Goal: Information Seeking & Learning: Learn about a topic

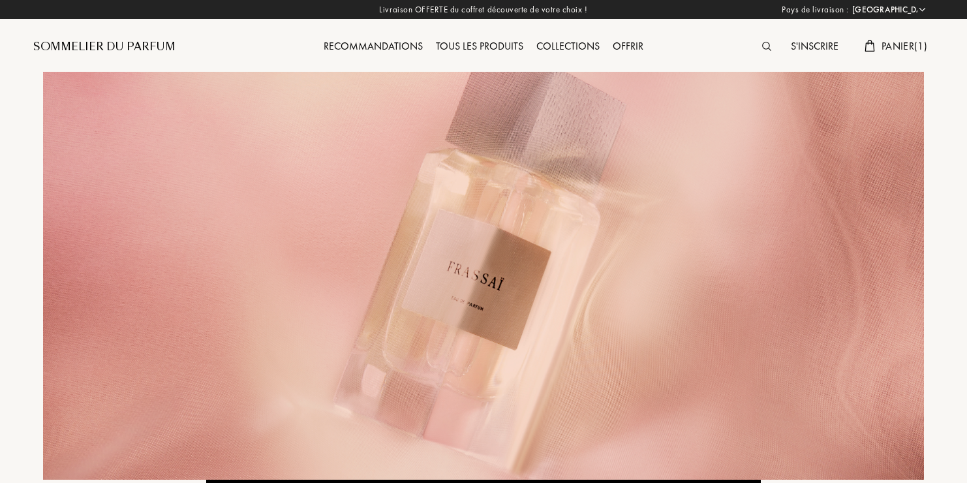
select select "FR"
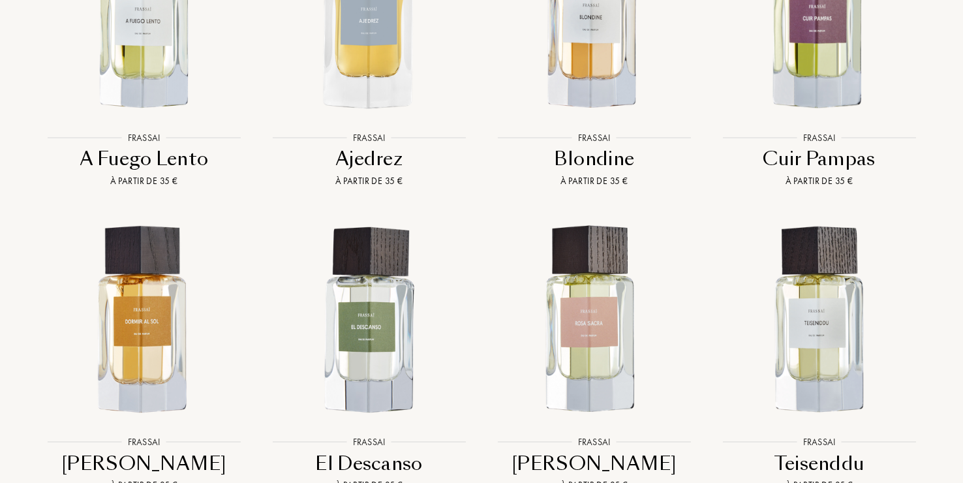
scroll to position [1044, 0]
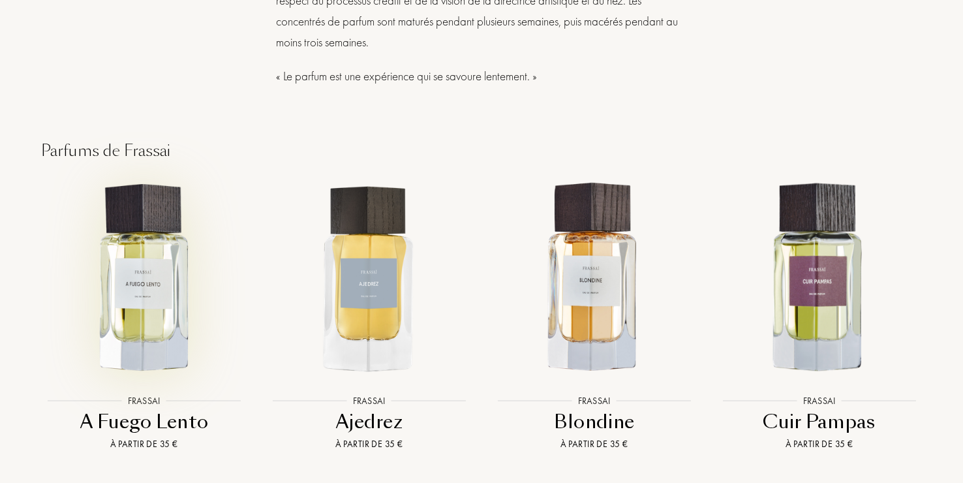
click at [147, 327] on img at bounding box center [143, 278] width 203 height 203
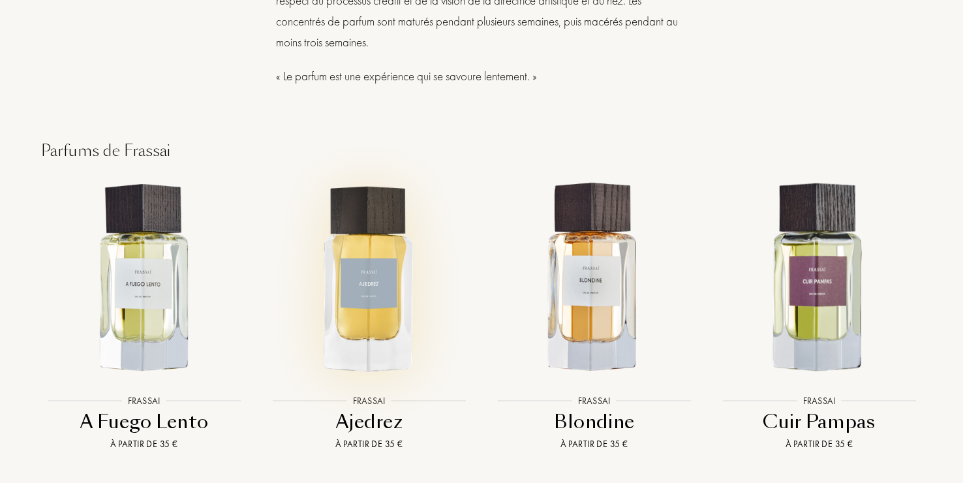
click at [378, 318] on img at bounding box center [368, 278] width 203 height 203
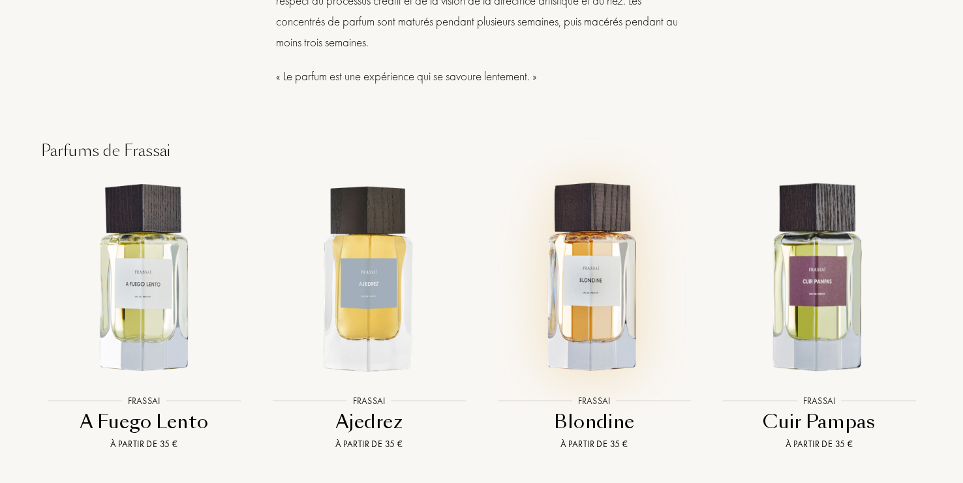
click at [616, 307] on img at bounding box center [594, 278] width 203 height 203
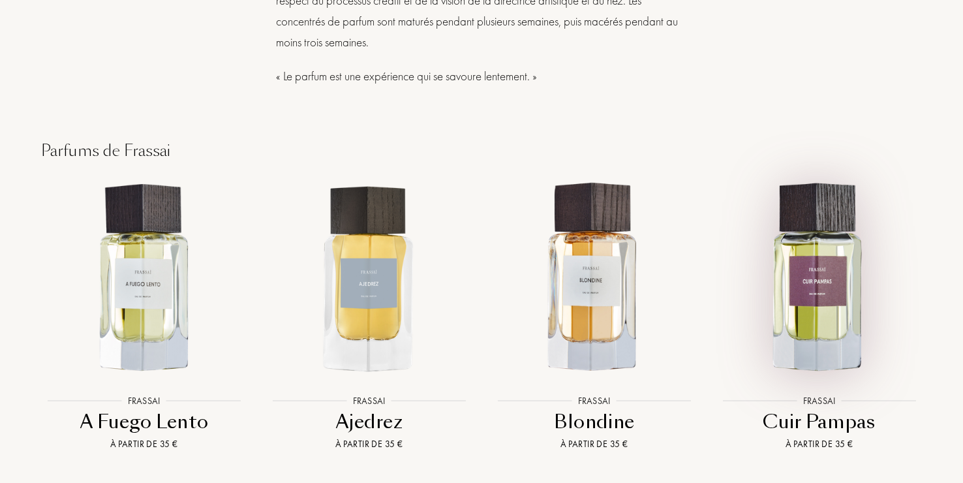
click at [837, 319] on img at bounding box center [819, 278] width 203 height 203
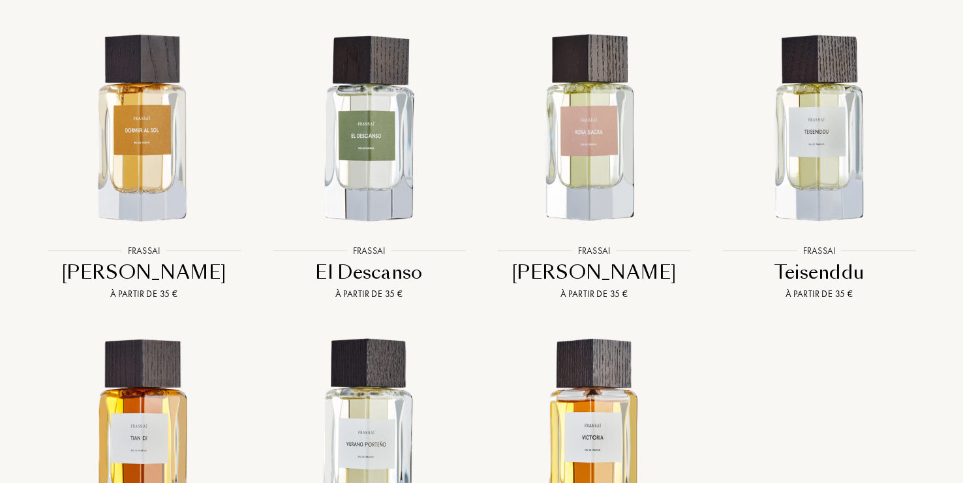
scroll to position [1500, 0]
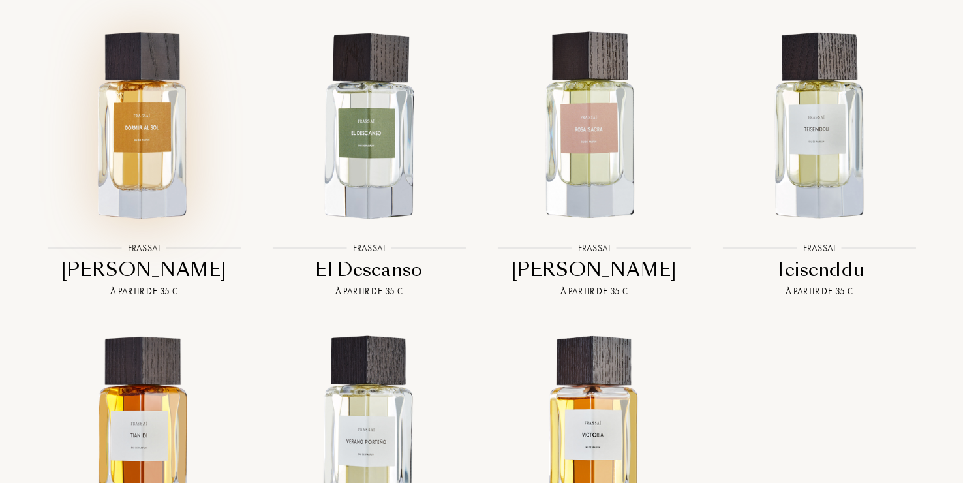
click at [158, 155] on img at bounding box center [143, 126] width 203 height 203
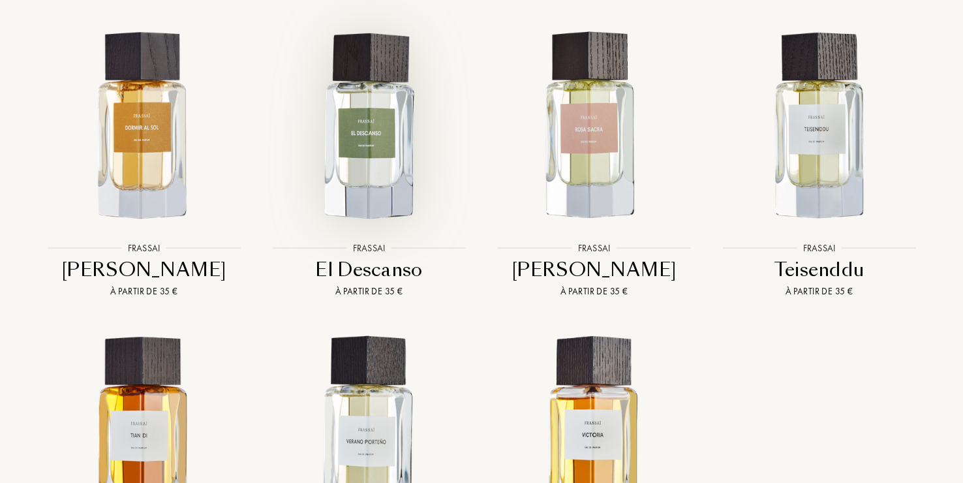
click at [368, 177] on img at bounding box center [368, 126] width 203 height 203
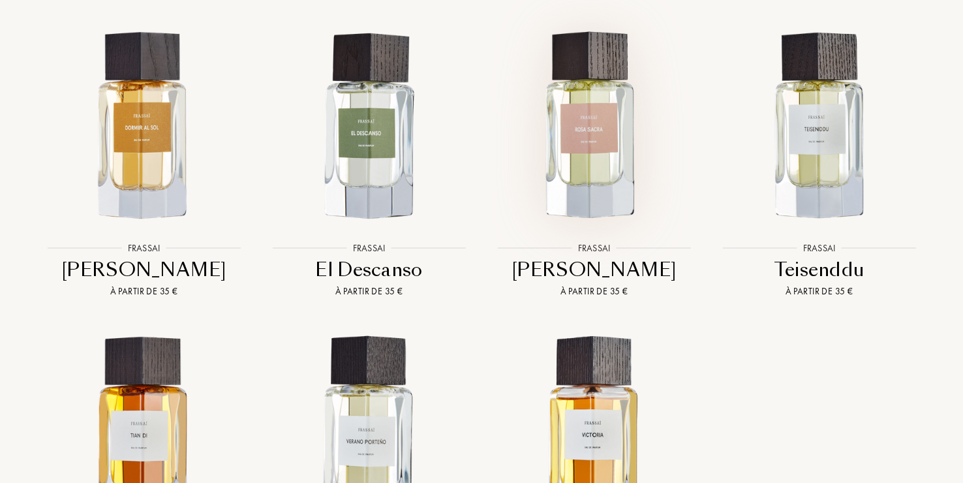
click at [611, 144] on img at bounding box center [594, 126] width 203 height 203
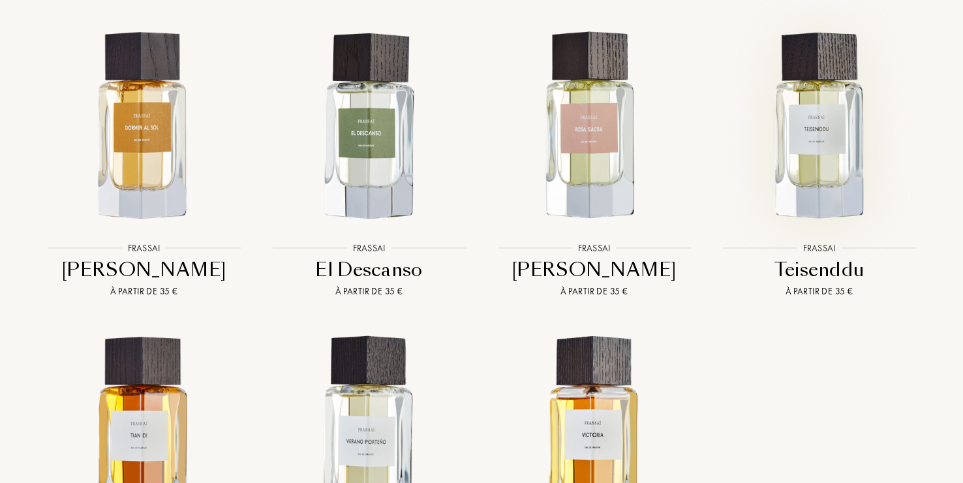
click at [836, 130] on img at bounding box center [819, 126] width 203 height 203
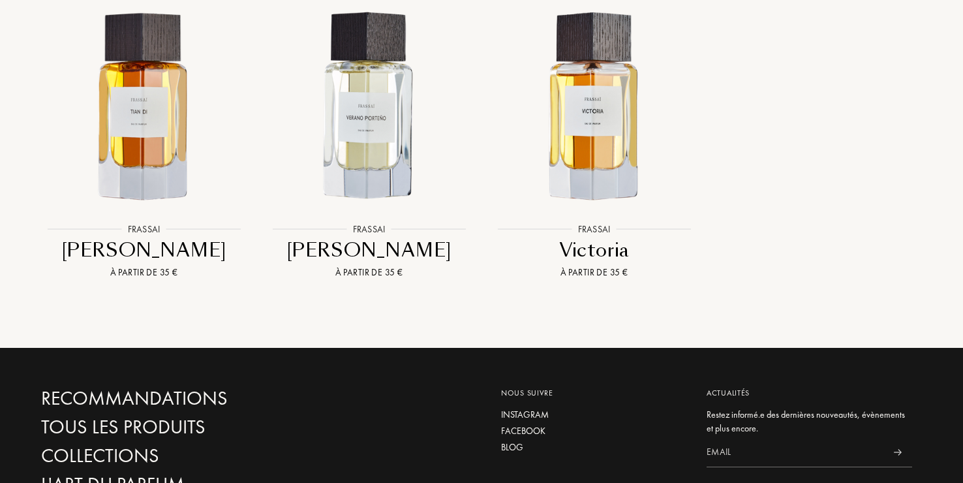
scroll to position [1827, 0]
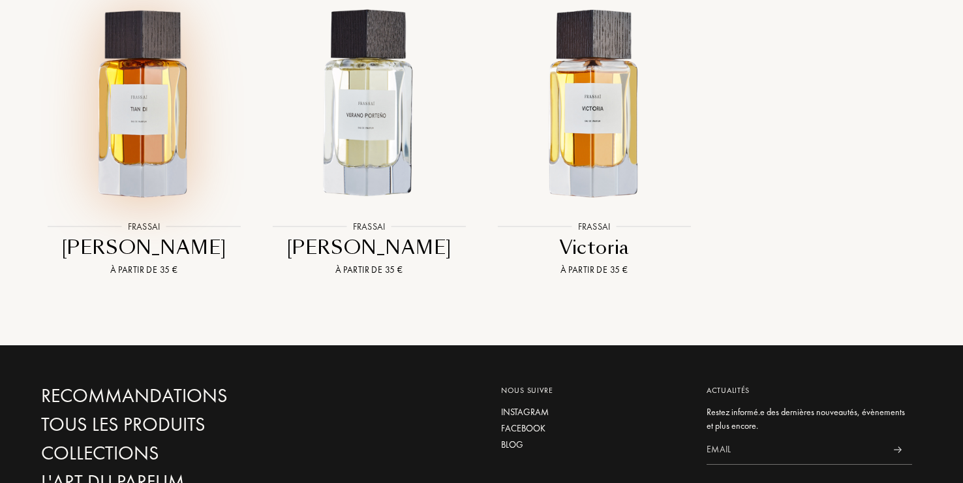
click at [135, 81] on img at bounding box center [143, 104] width 203 height 203
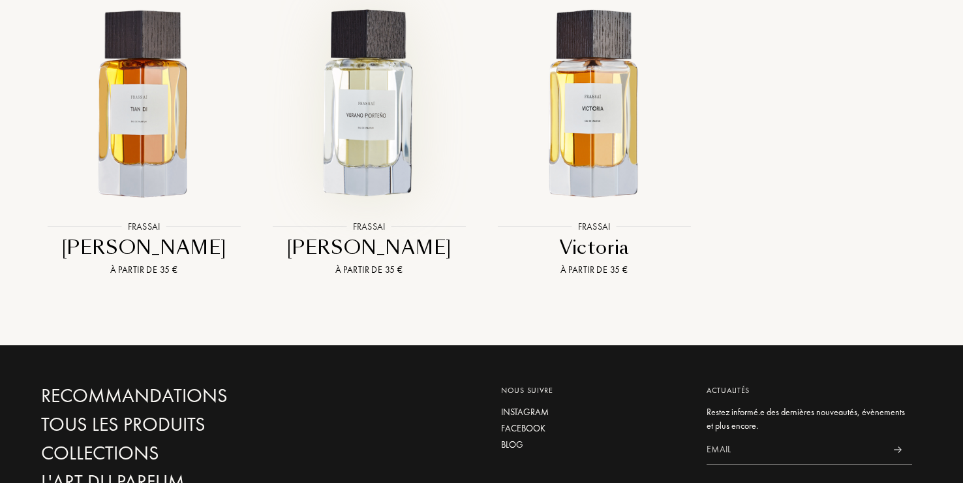
click at [371, 136] on img at bounding box center [368, 104] width 203 height 203
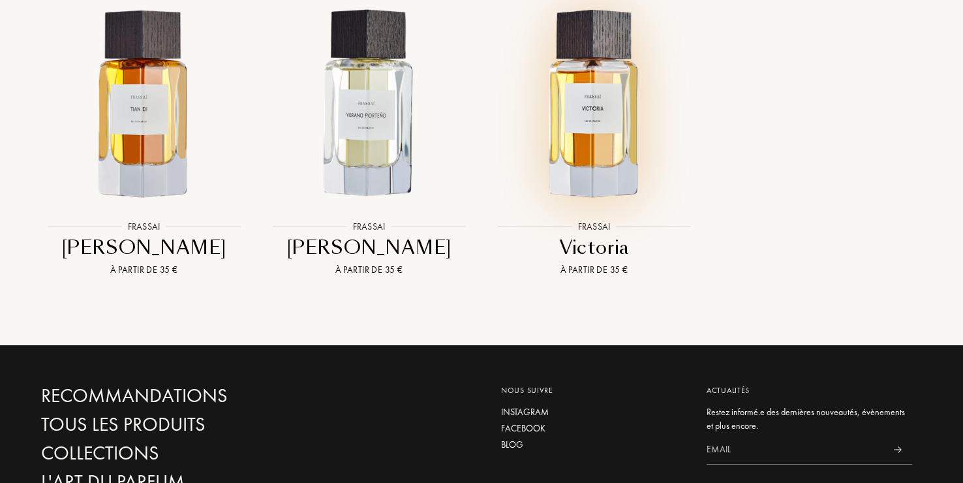
click at [601, 121] on img at bounding box center [594, 104] width 203 height 203
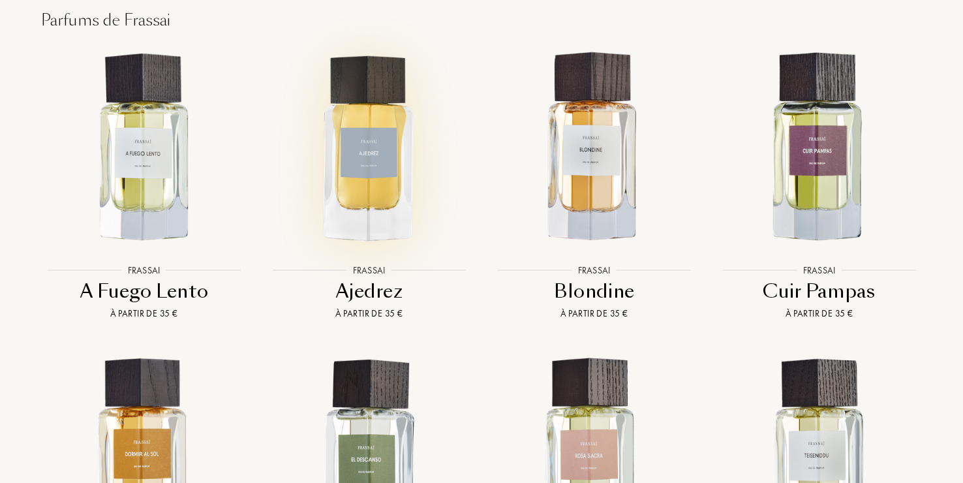
scroll to position [913, 0]
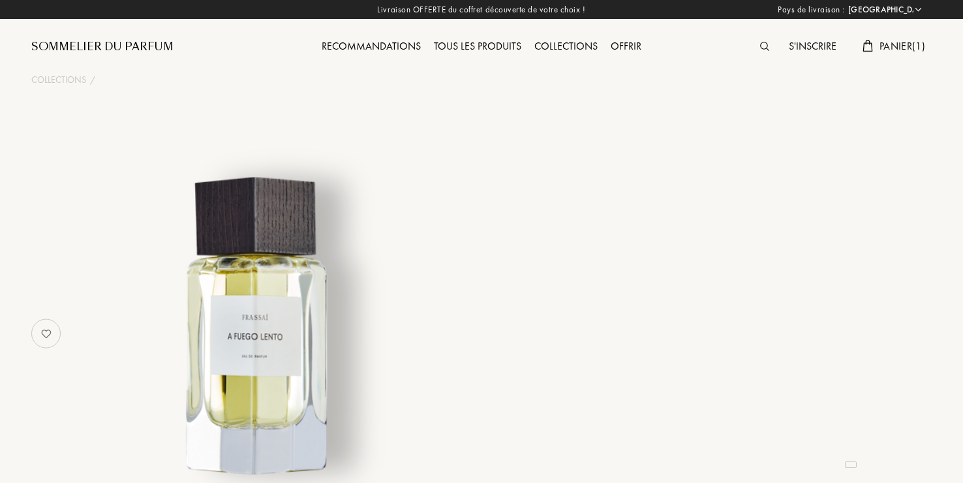
select select "FR"
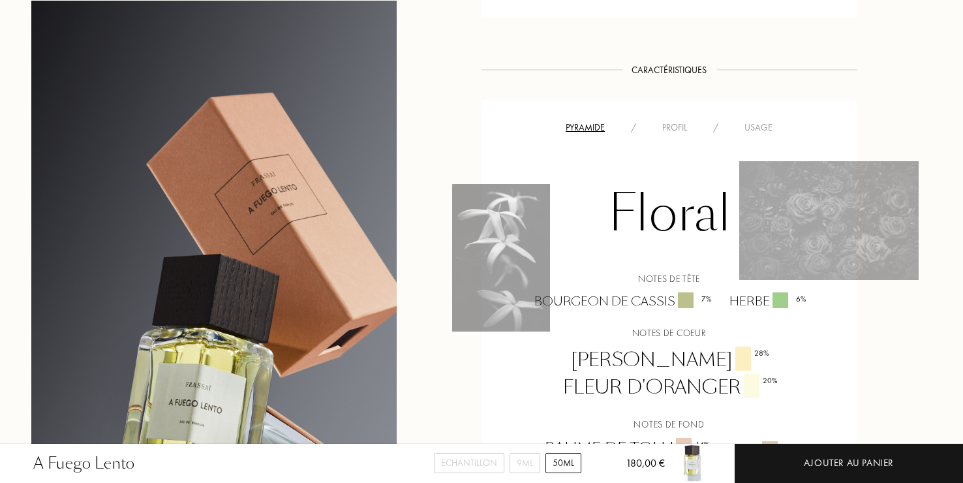
scroll to position [391, 0]
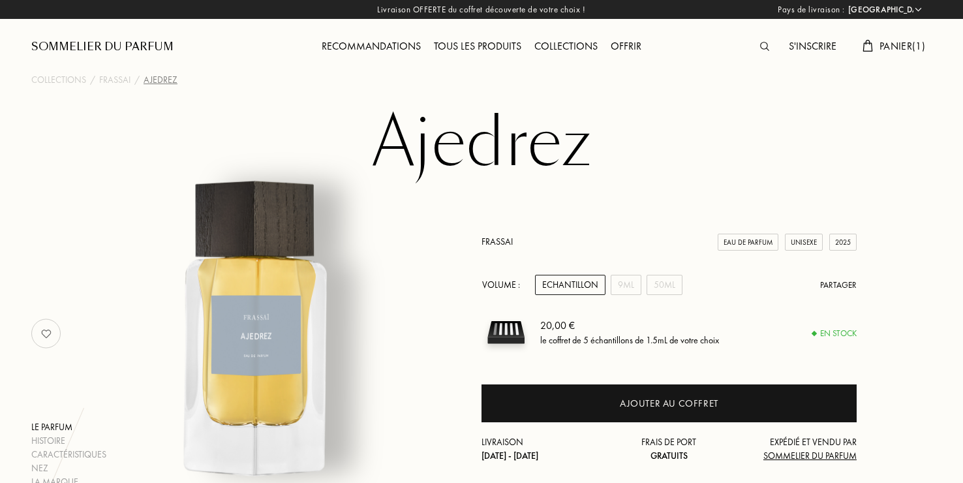
select select "FR"
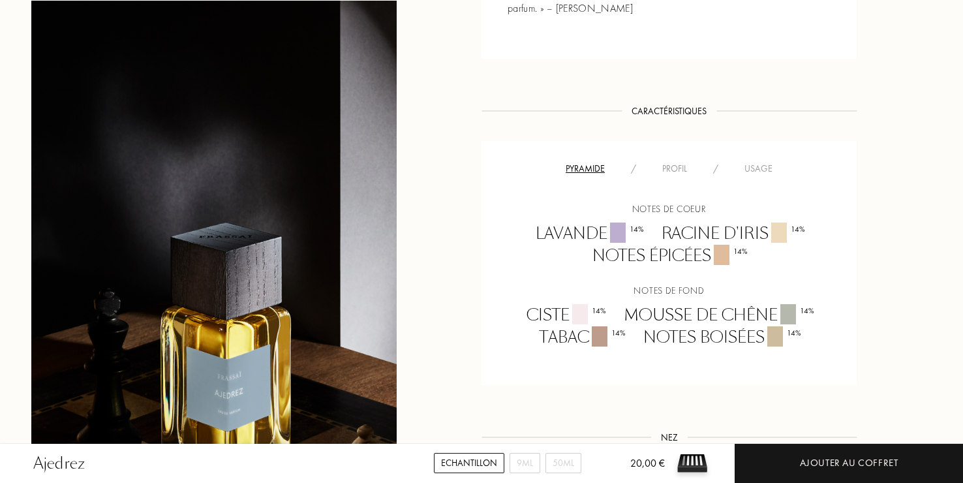
scroll to position [848, 0]
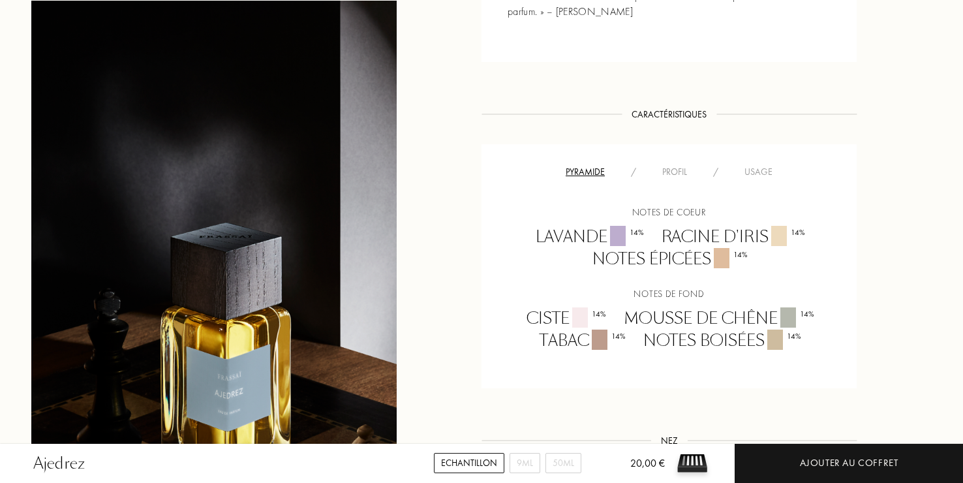
click at [678, 172] on div "Profil" at bounding box center [674, 172] width 51 height 14
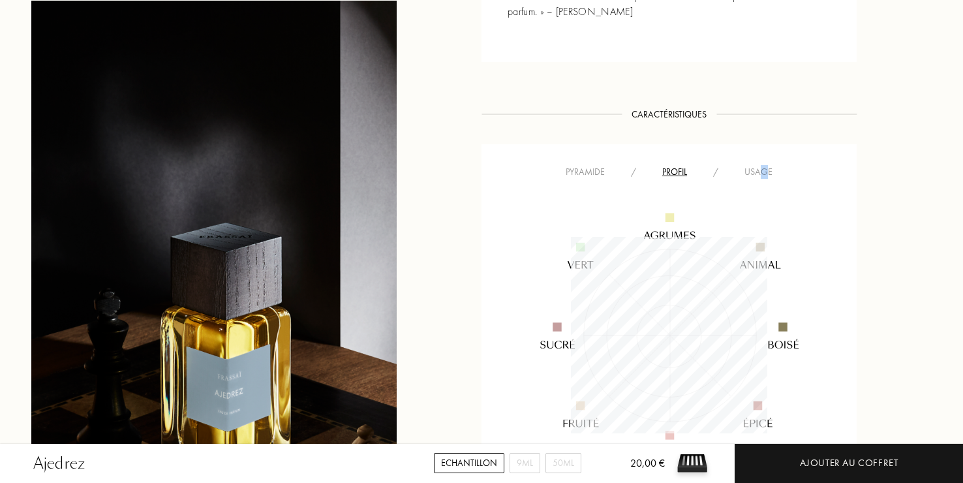
click at [765, 171] on div "Usage" at bounding box center [758, 172] width 54 height 14
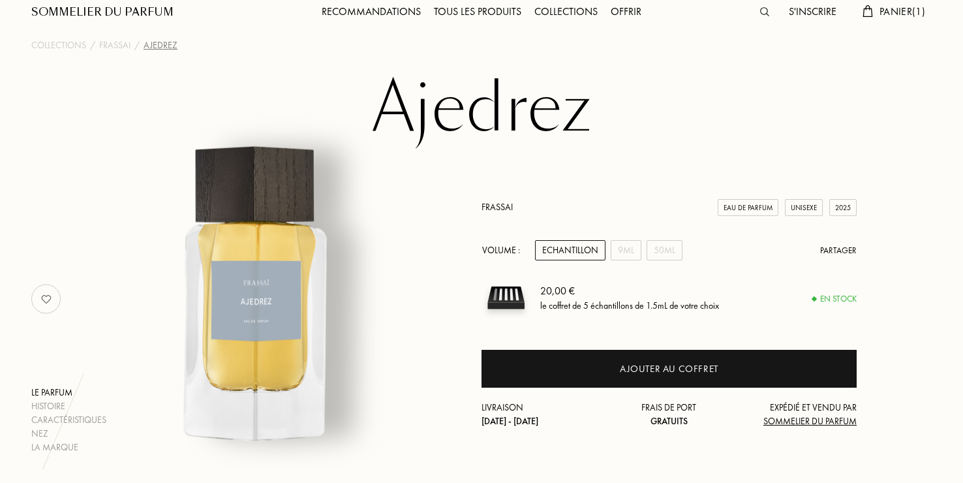
scroll to position [0, 0]
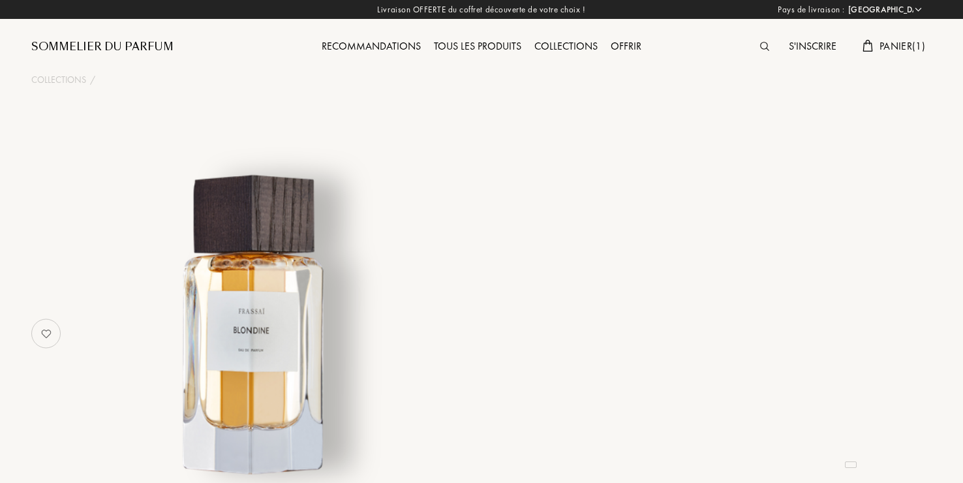
select select "FR"
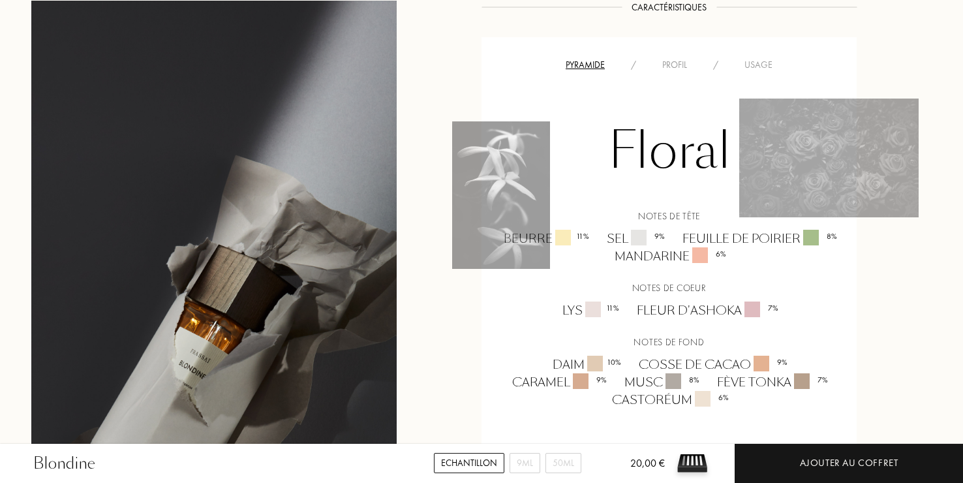
scroll to position [848, 0]
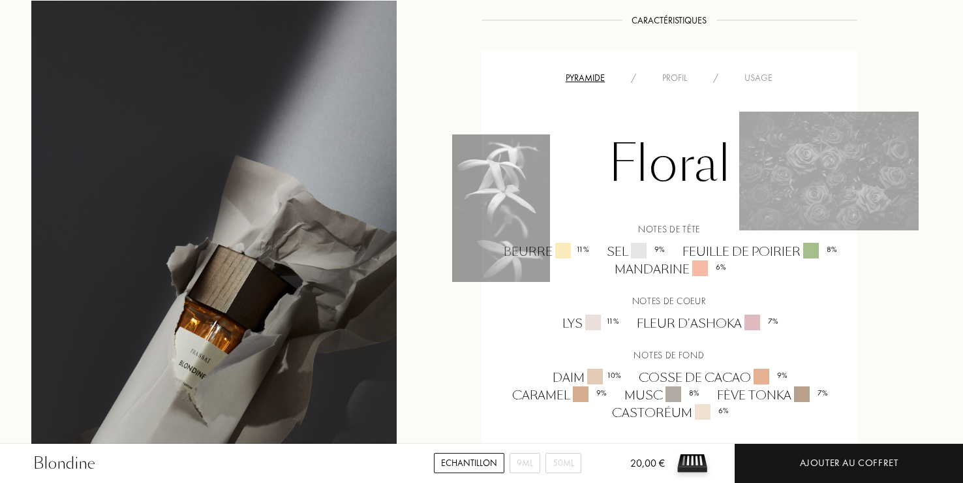
click at [675, 74] on div "Profil" at bounding box center [674, 78] width 51 height 14
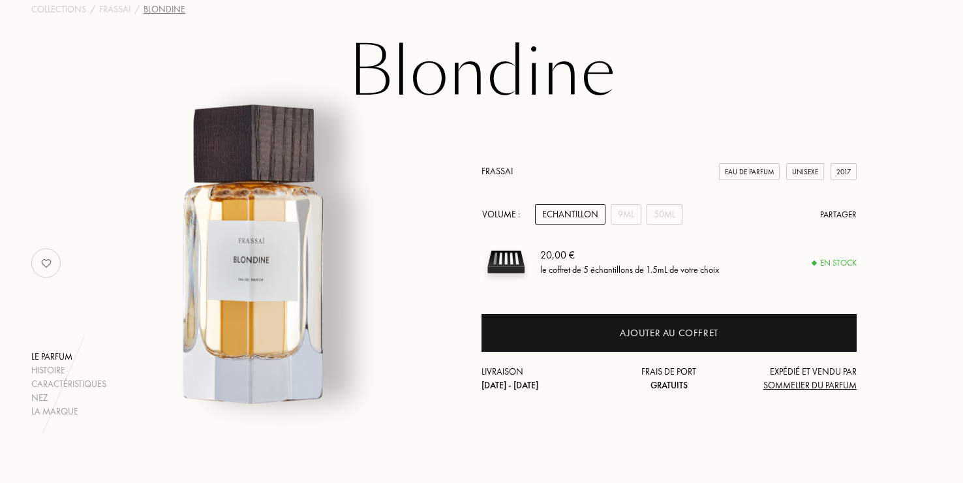
scroll to position [65, 0]
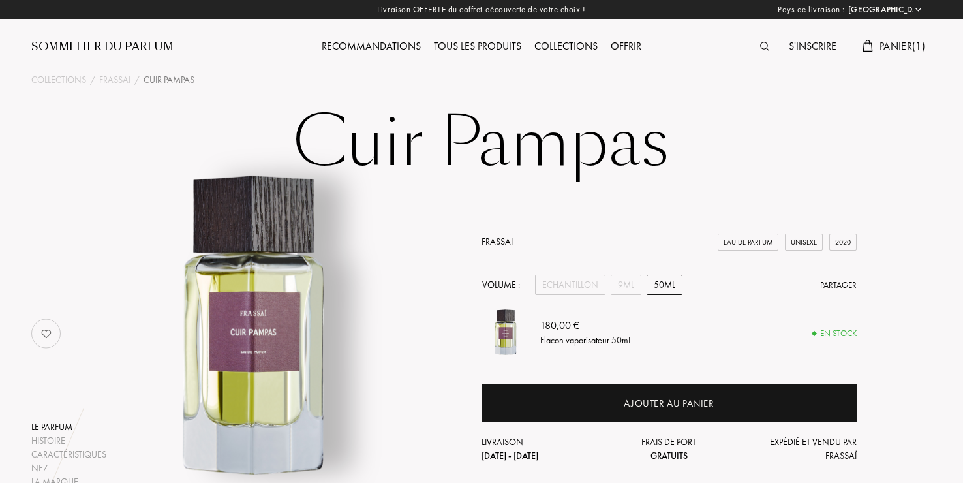
select select "FR"
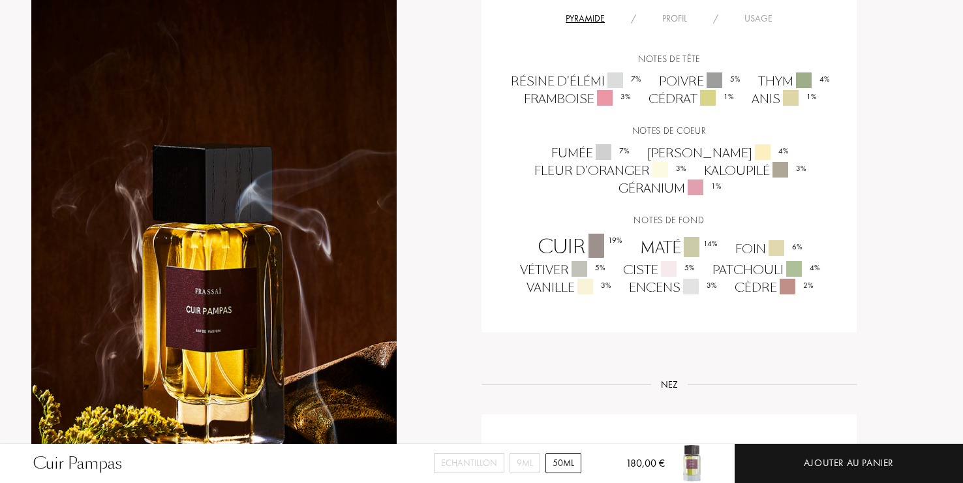
scroll to position [652, 0]
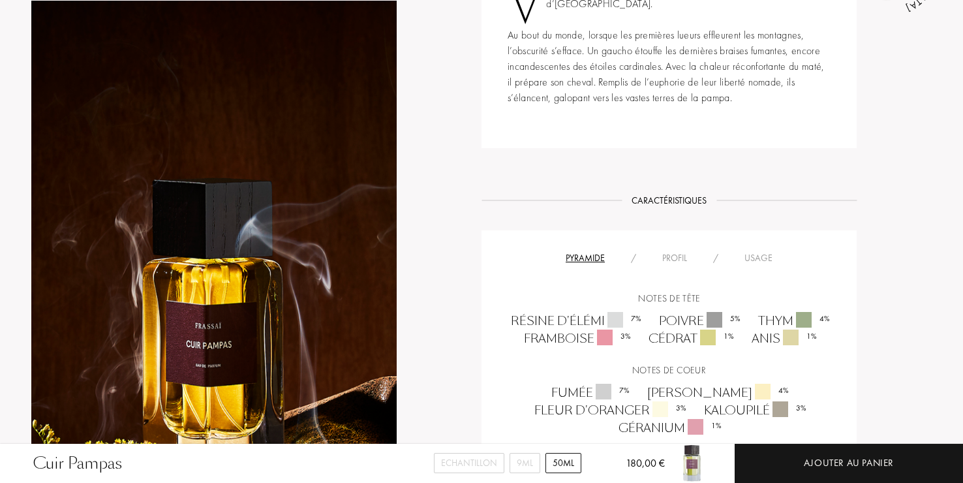
click at [677, 251] on div "Profil" at bounding box center [674, 258] width 51 height 14
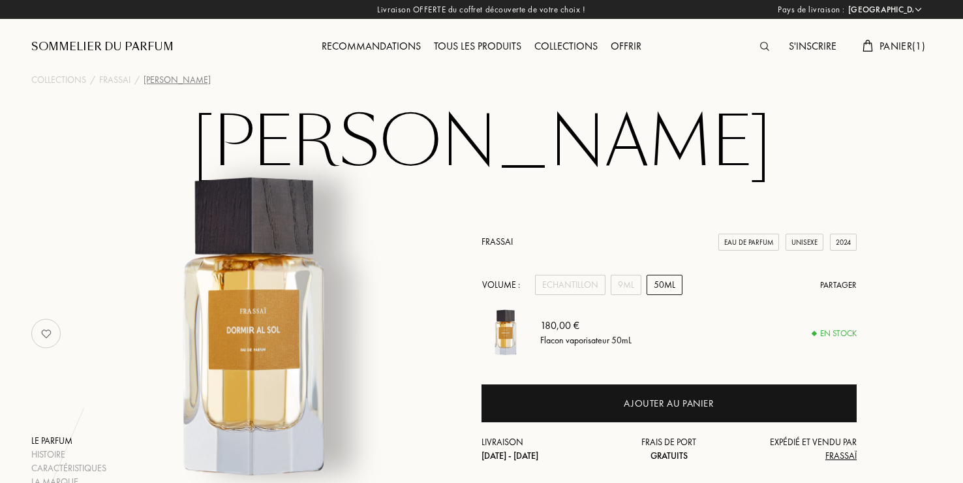
select select "FR"
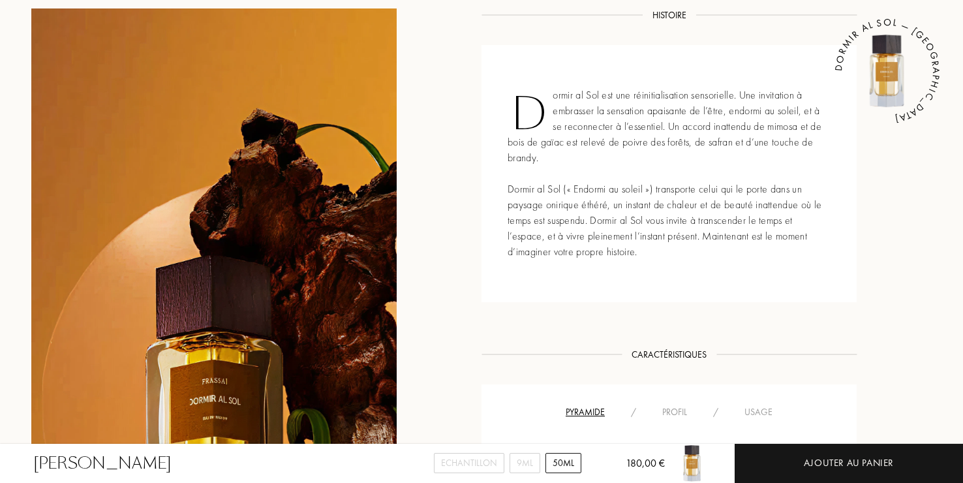
scroll to position [718, 0]
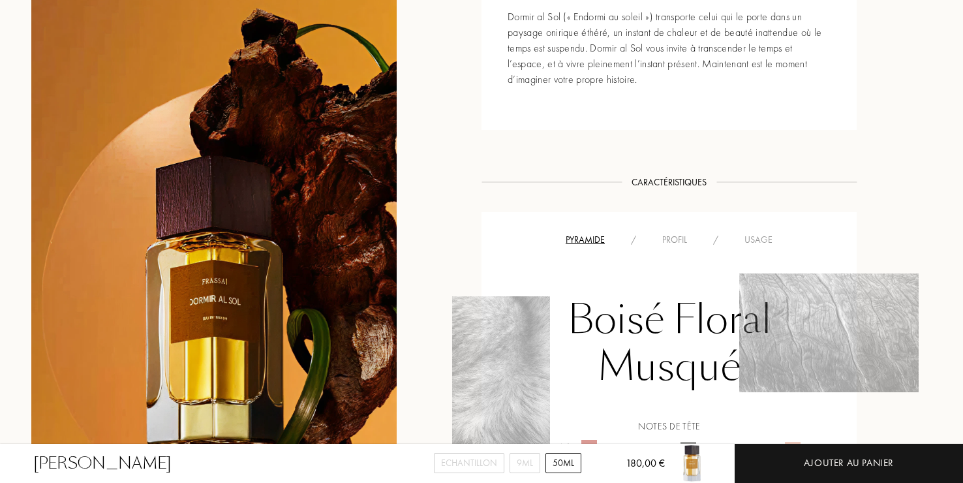
click at [755, 236] on div "Usage" at bounding box center [758, 240] width 54 height 14
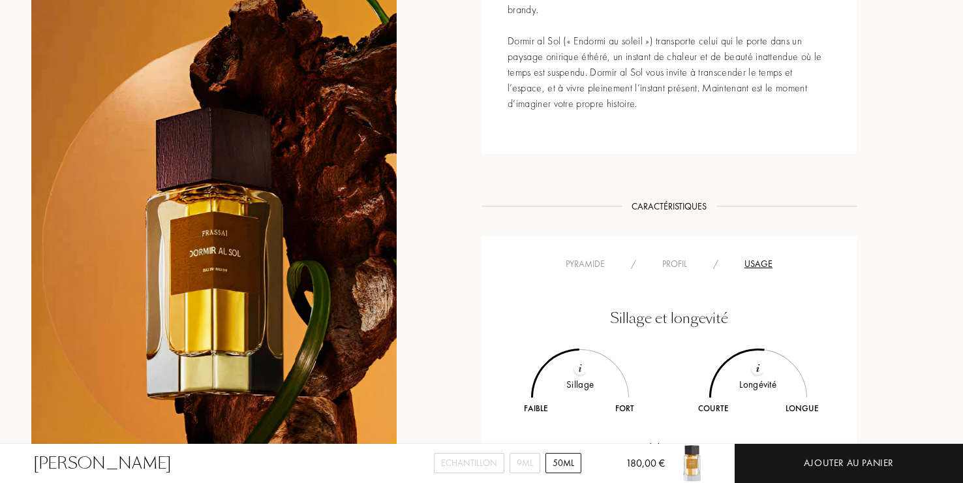
scroll to position [652, 0]
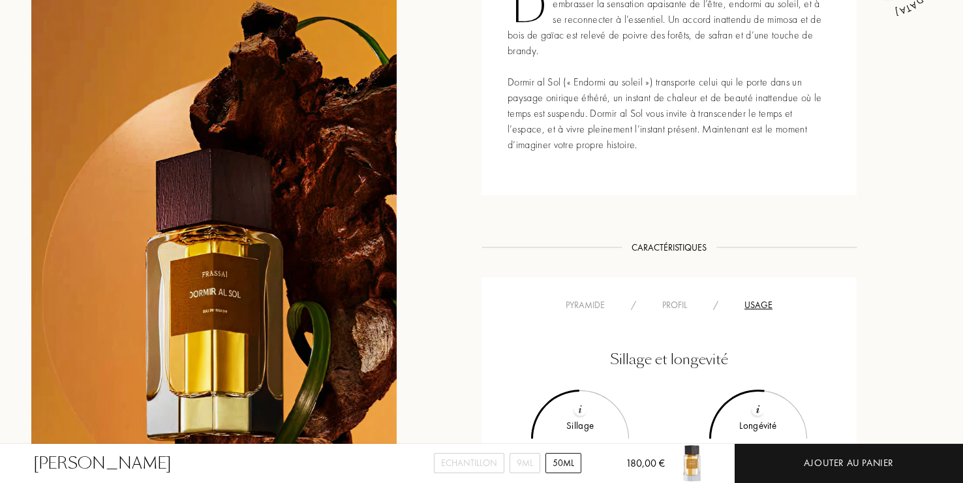
click at [675, 301] on div "Profil" at bounding box center [674, 305] width 51 height 14
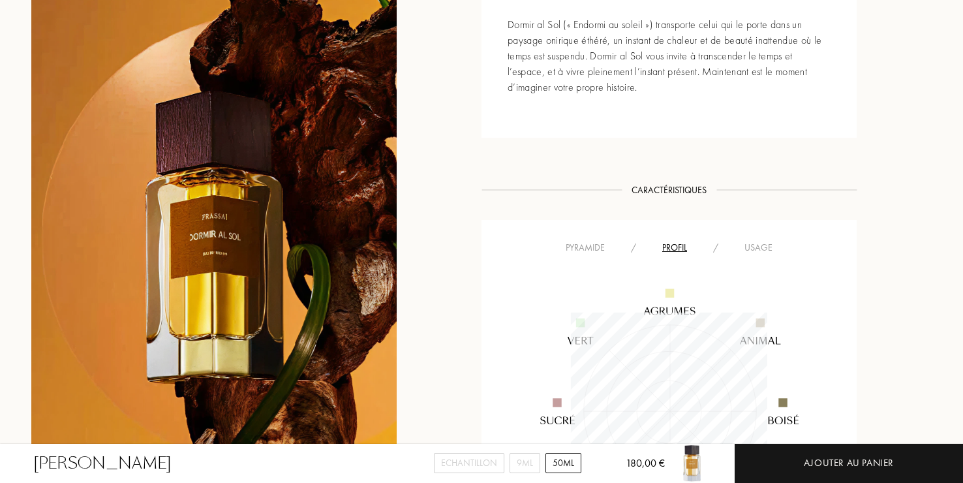
scroll to position [587, 0]
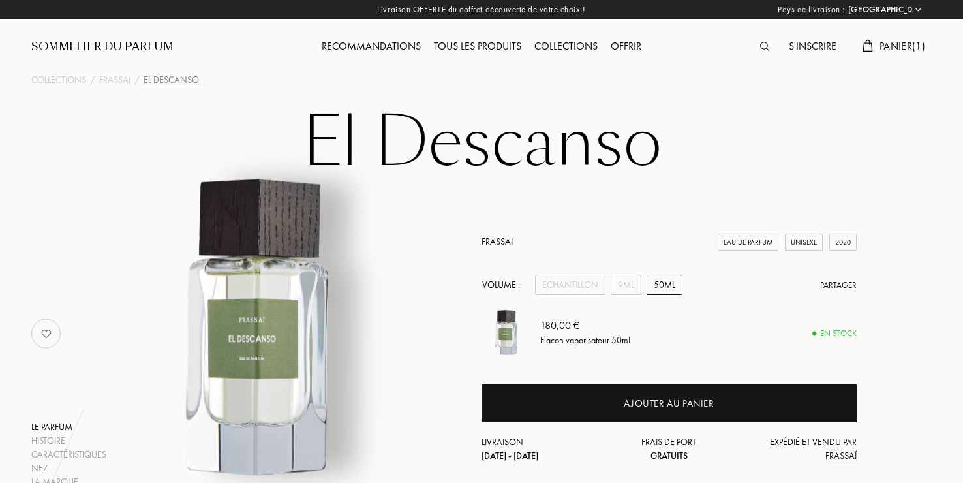
select select "FR"
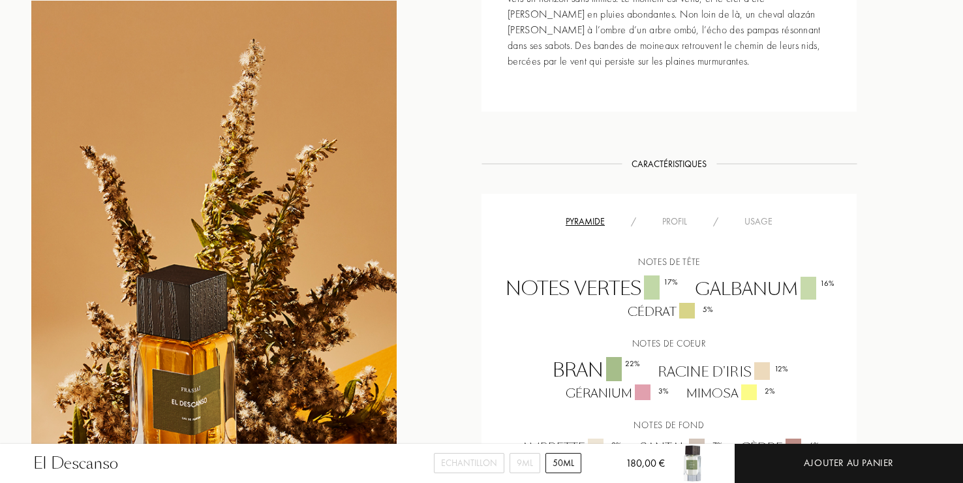
scroll to position [718, 0]
click at [673, 224] on div "Profil" at bounding box center [674, 224] width 51 height 14
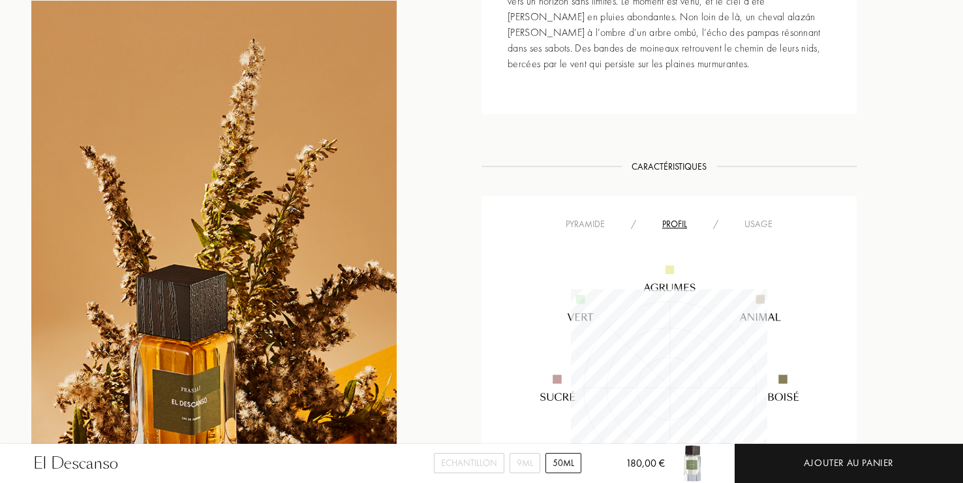
scroll to position [783, 0]
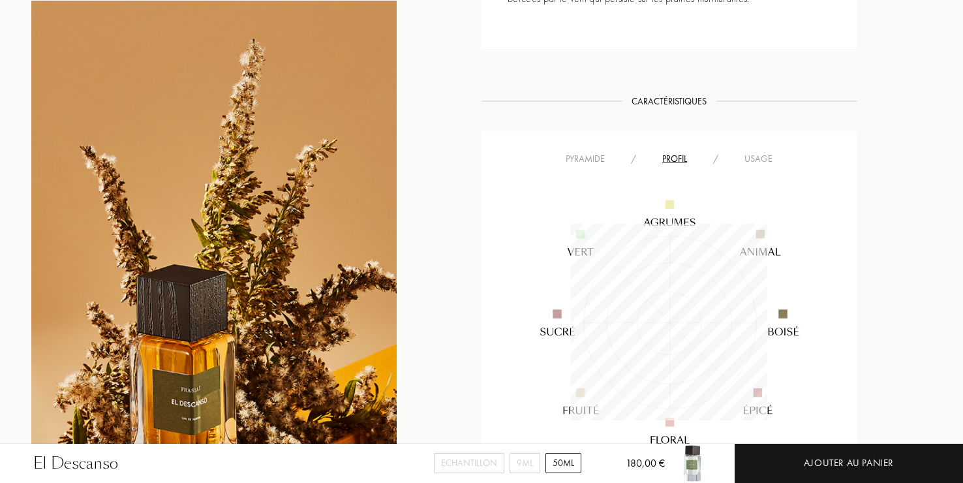
click at [760, 157] on div "Usage" at bounding box center [758, 159] width 54 height 14
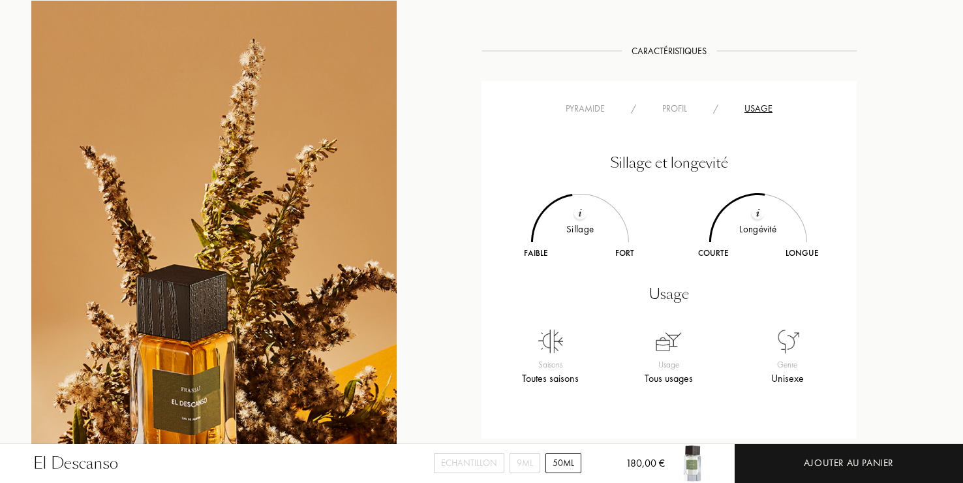
scroll to position [718, 0]
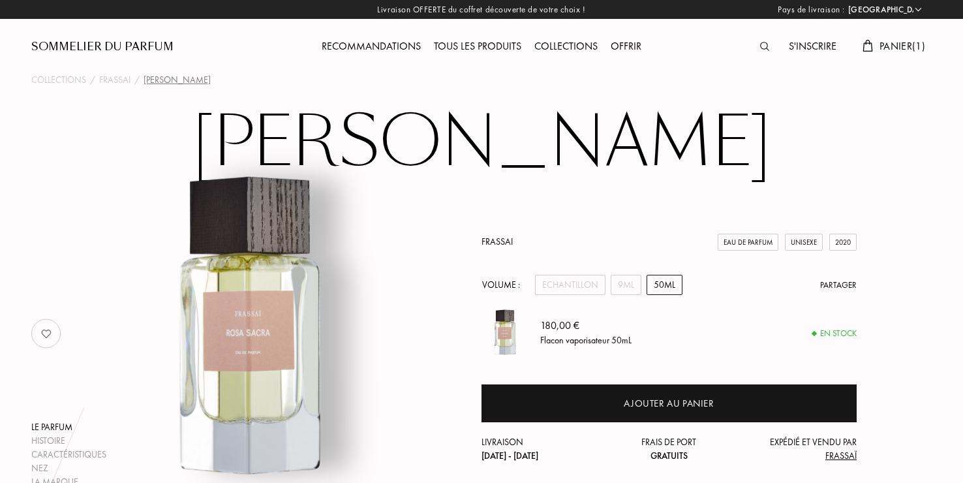
select select "FR"
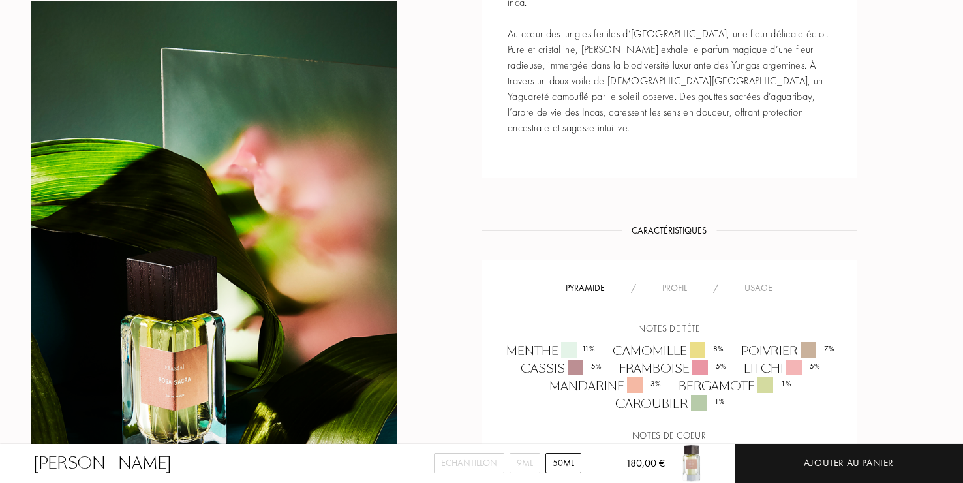
scroll to position [783, 0]
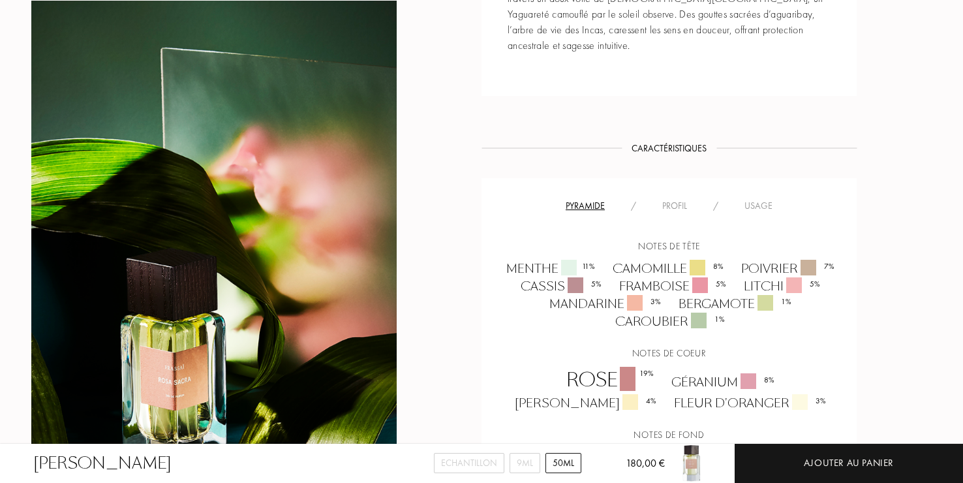
click at [679, 199] on div "Profil" at bounding box center [674, 206] width 51 height 14
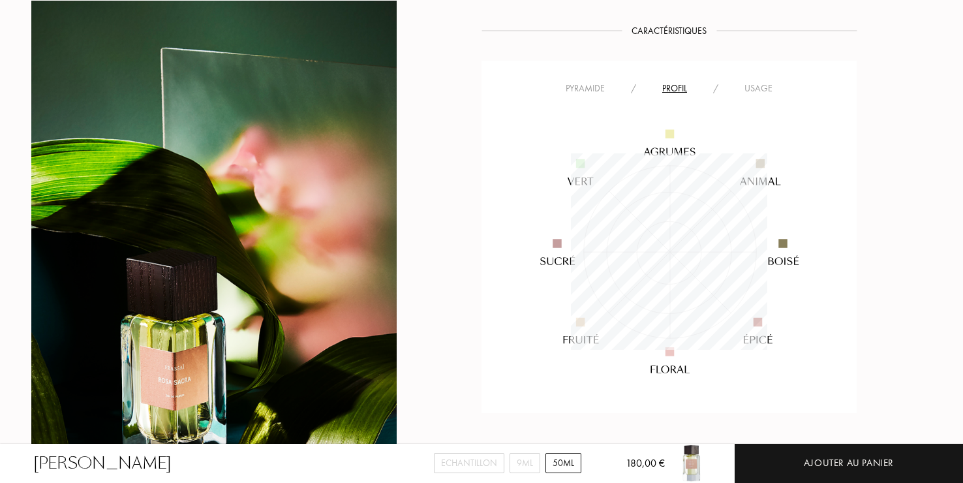
scroll to position [913, 0]
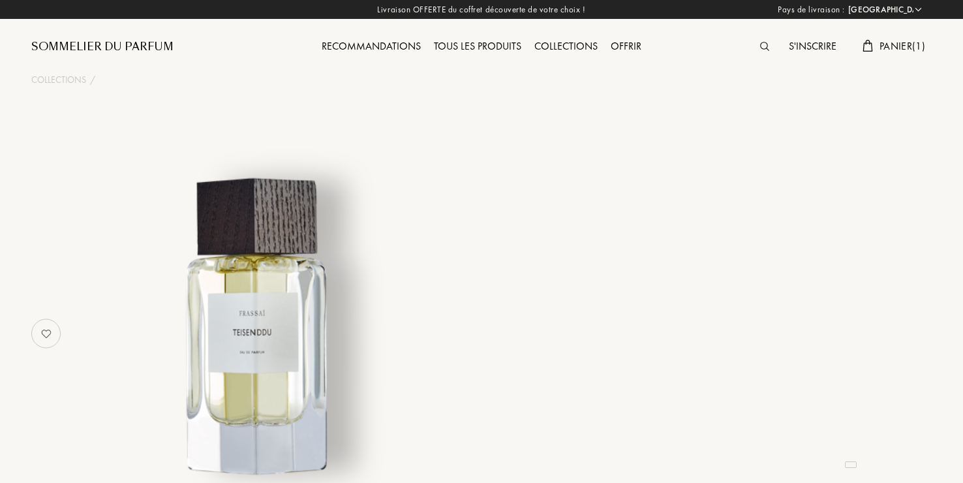
select select "FR"
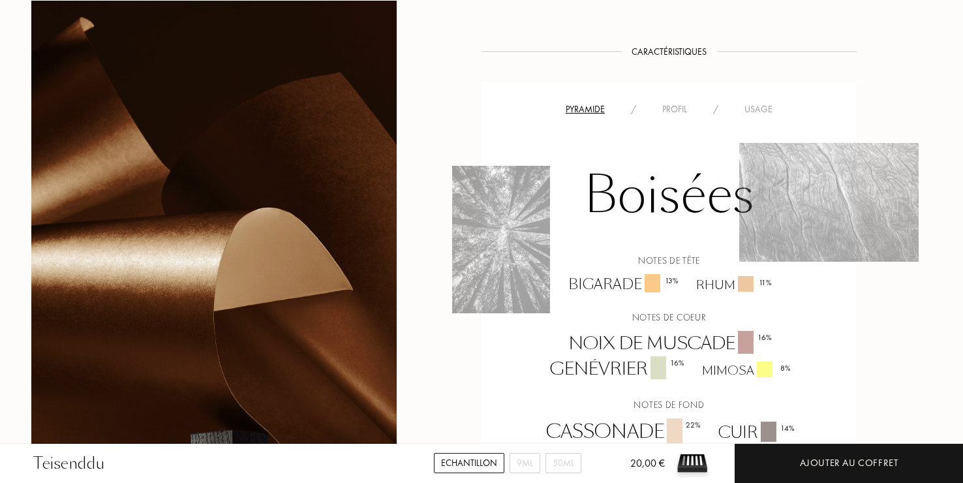
scroll to position [1044, 0]
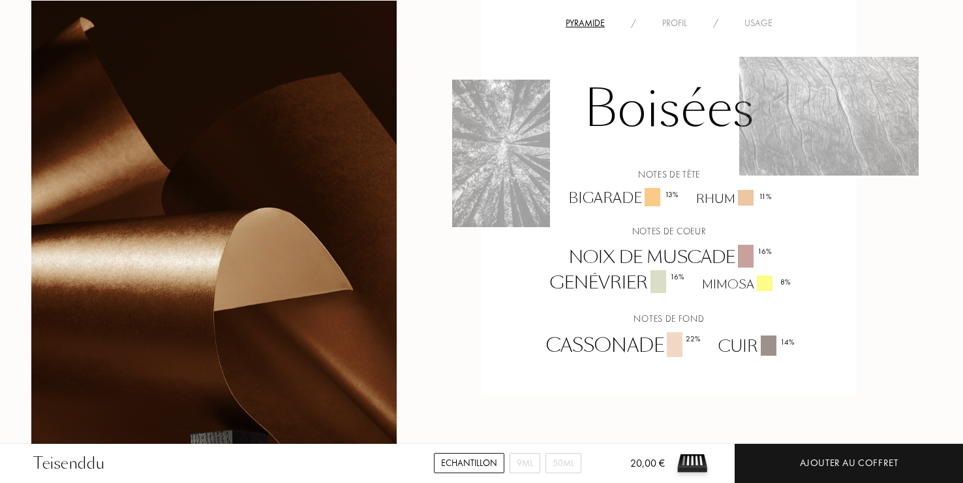
click at [672, 23] on div "Profil" at bounding box center [674, 23] width 51 height 14
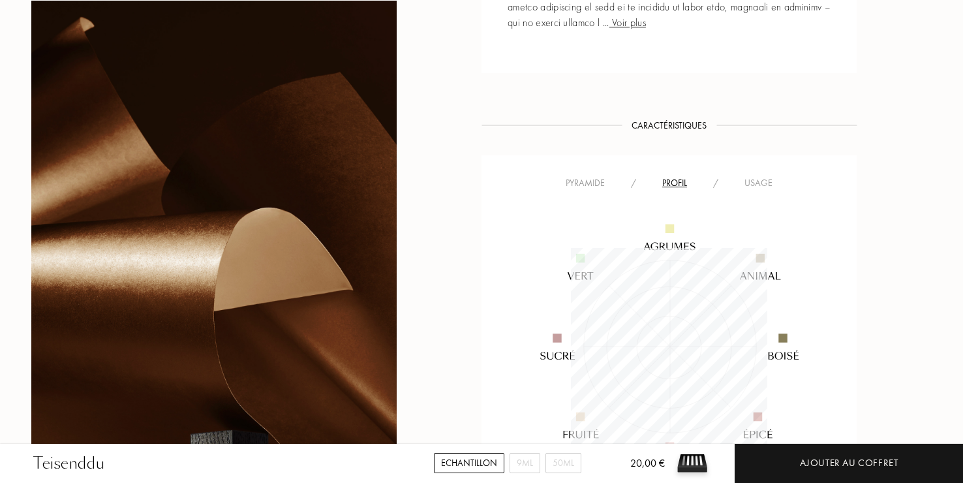
scroll to position [979, 0]
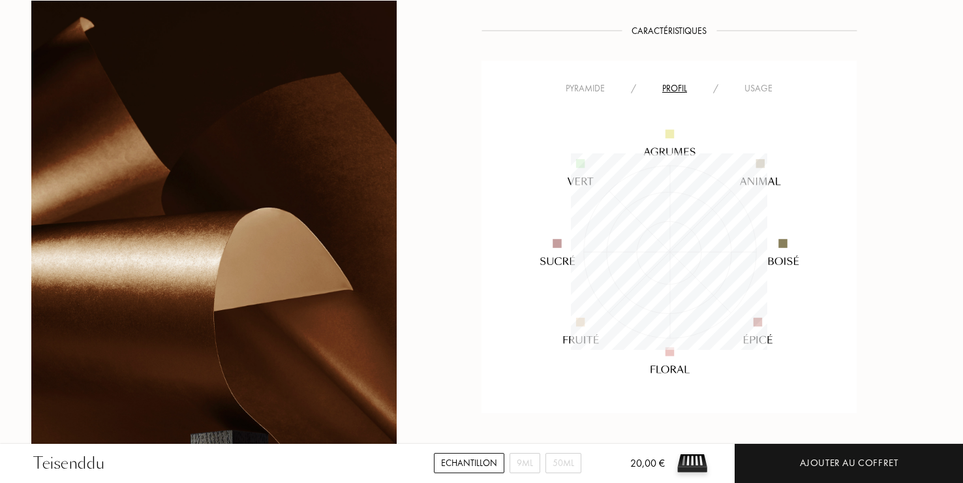
click at [758, 84] on div "Usage" at bounding box center [758, 89] width 54 height 14
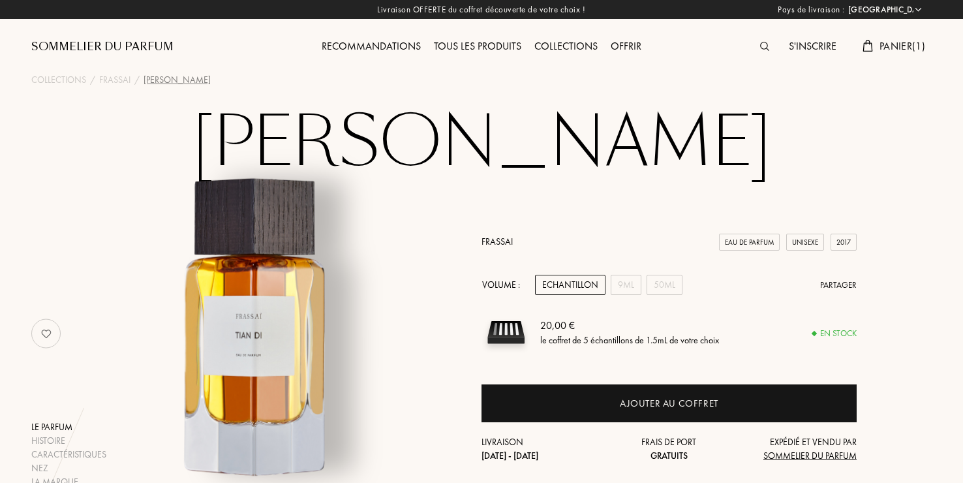
select select "FR"
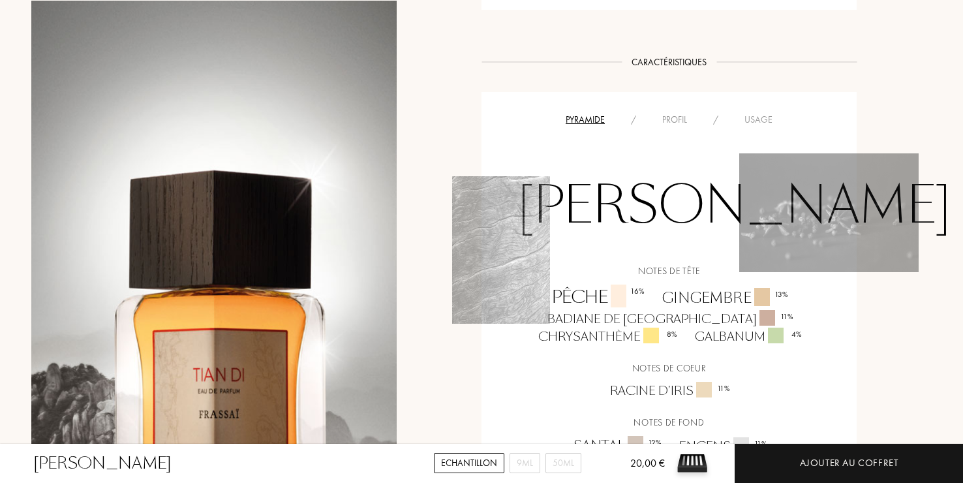
scroll to position [848, 0]
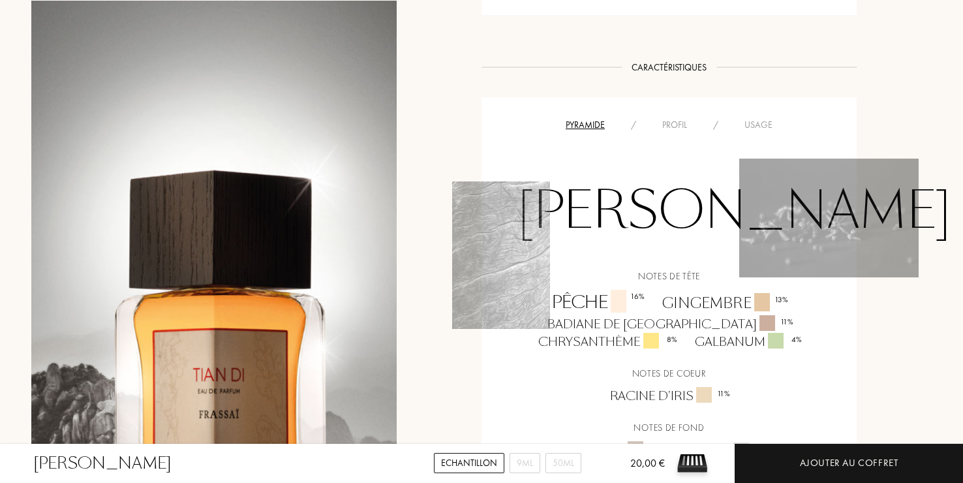
click at [667, 118] on div "Profil" at bounding box center [674, 125] width 51 height 14
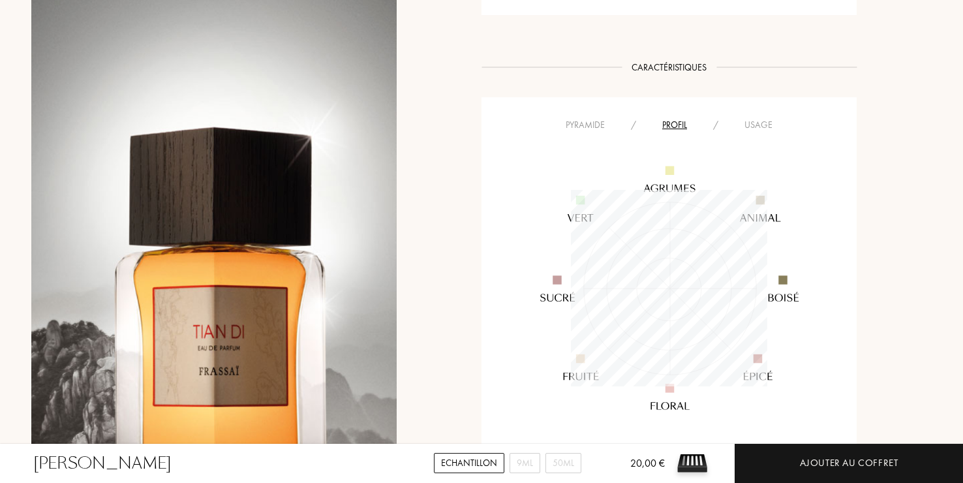
scroll to position [196, 196]
click at [758, 118] on div "Usage" at bounding box center [758, 125] width 54 height 14
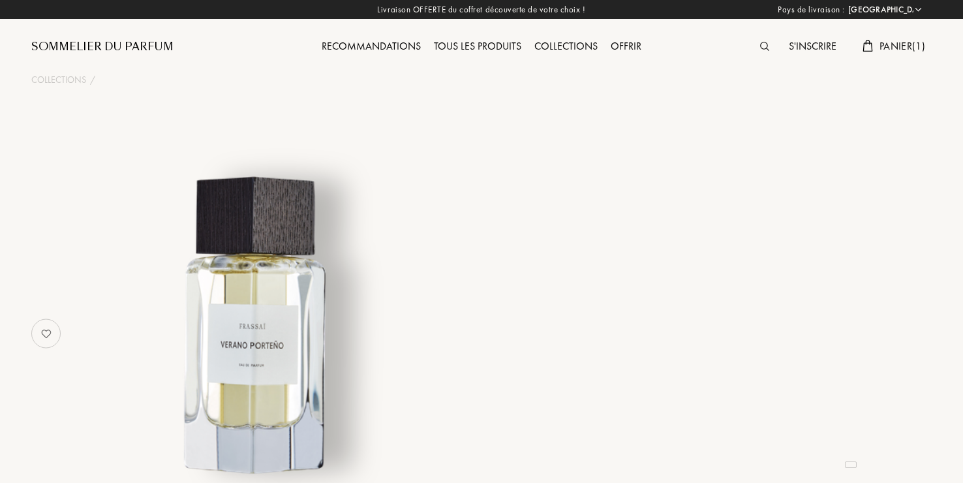
select select "FR"
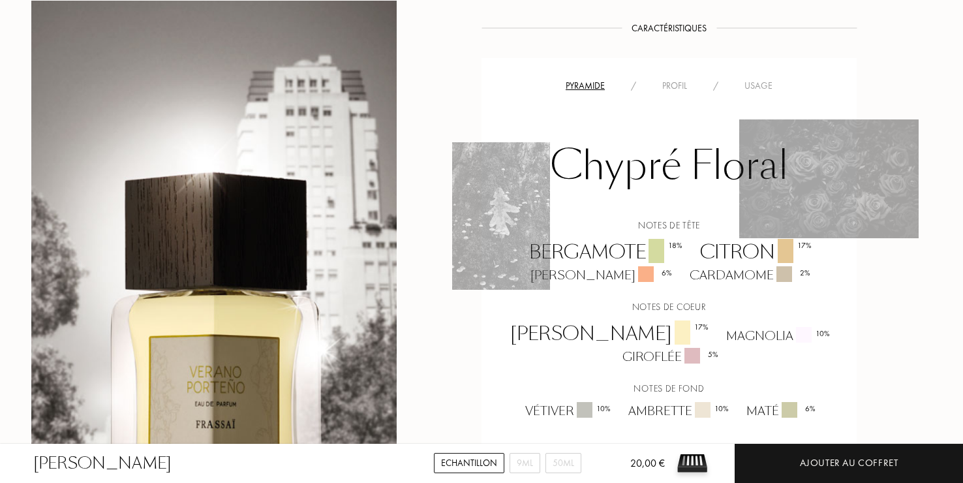
scroll to position [718, 0]
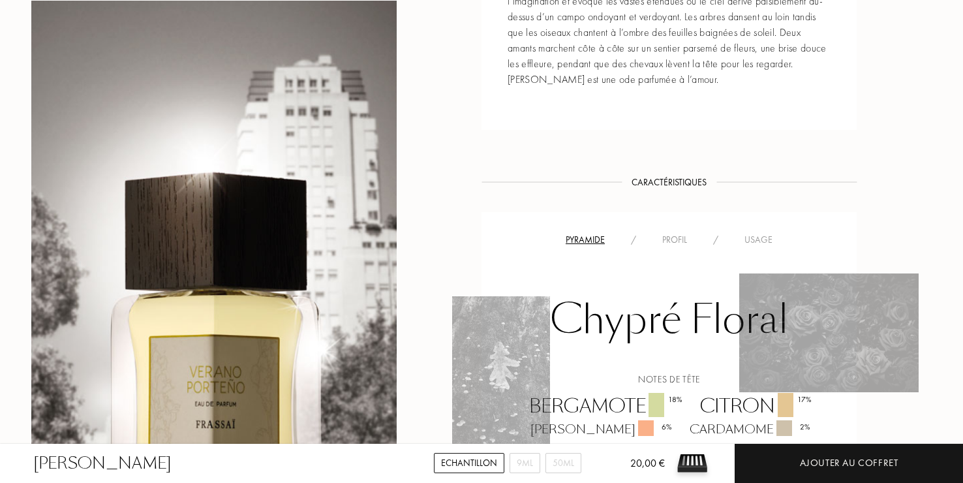
click at [682, 233] on div "Profil" at bounding box center [674, 240] width 51 height 14
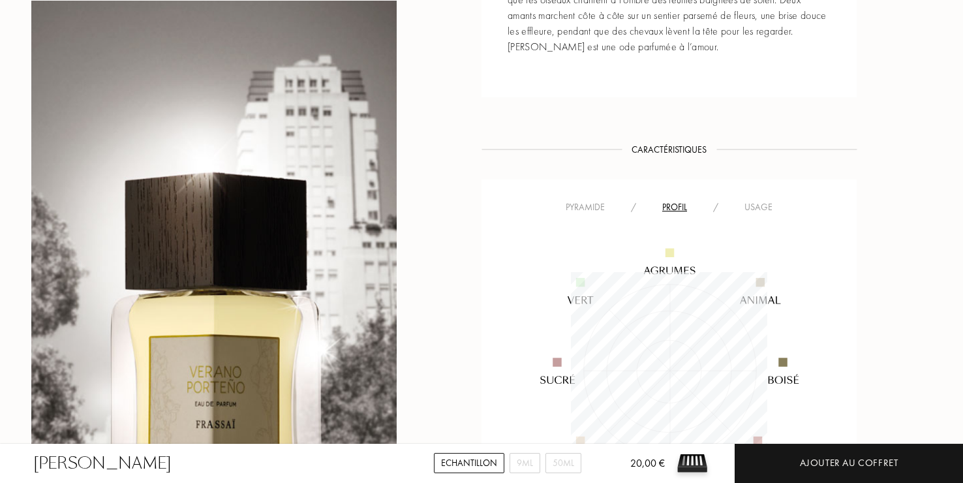
scroll to position [783, 0]
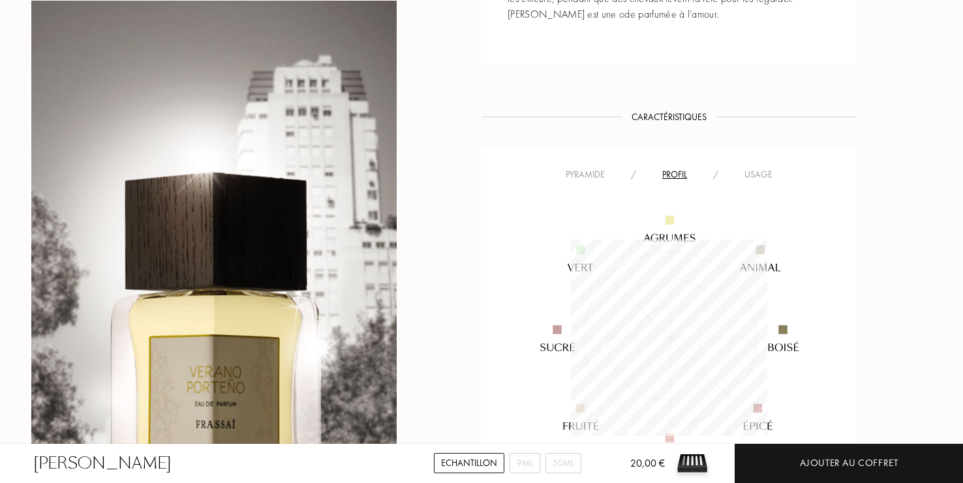
click at [760, 168] on div "Usage" at bounding box center [758, 175] width 54 height 14
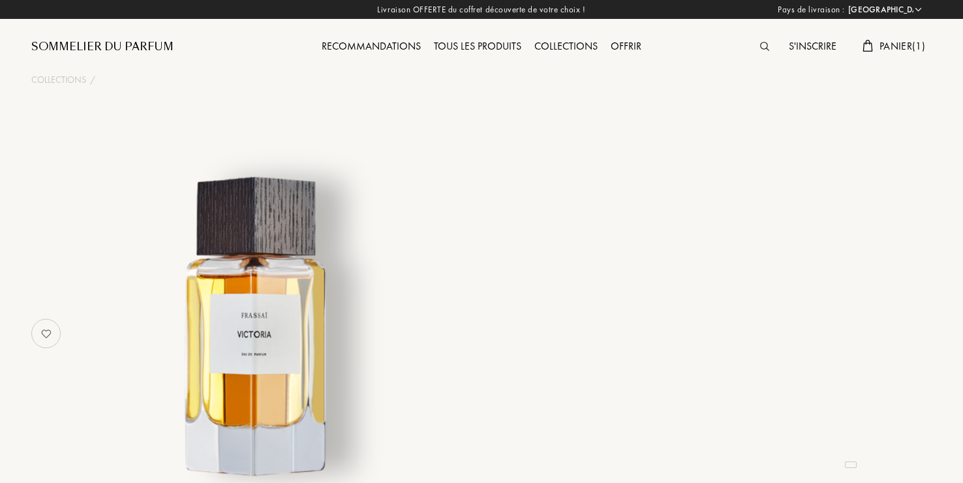
select select "FR"
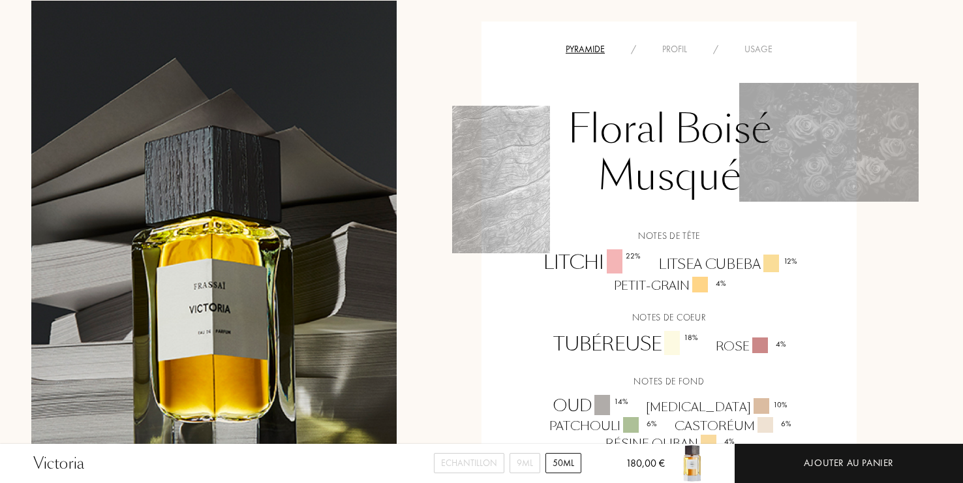
scroll to position [848, 0]
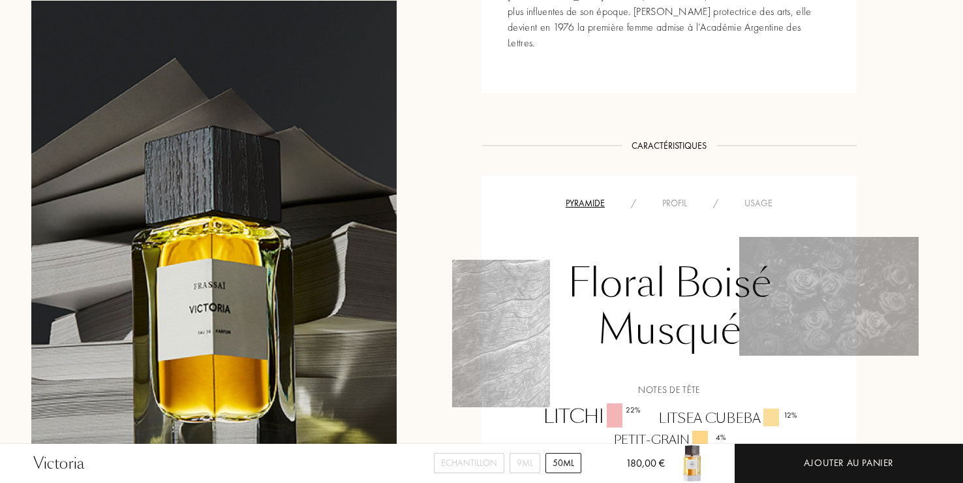
click at [671, 196] on div "Profil" at bounding box center [674, 203] width 51 height 14
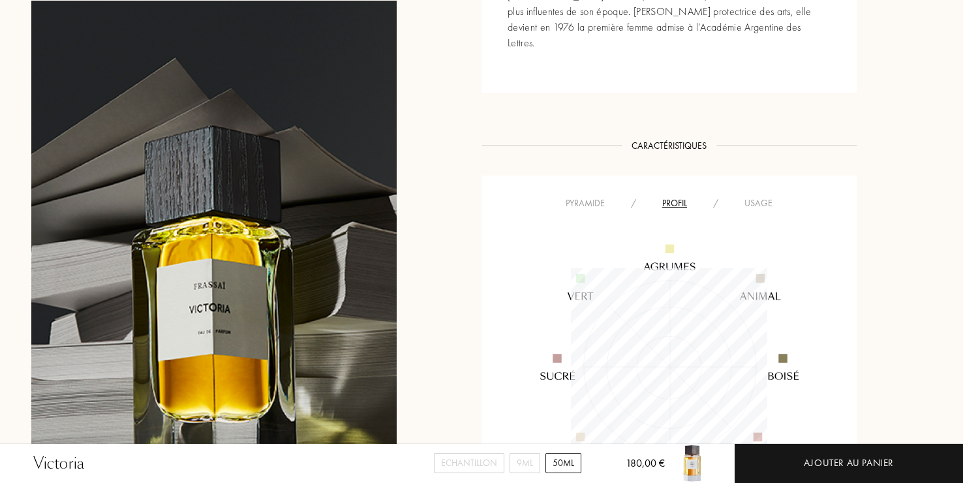
scroll to position [196, 196]
click at [755, 196] on div "Usage" at bounding box center [758, 203] width 54 height 14
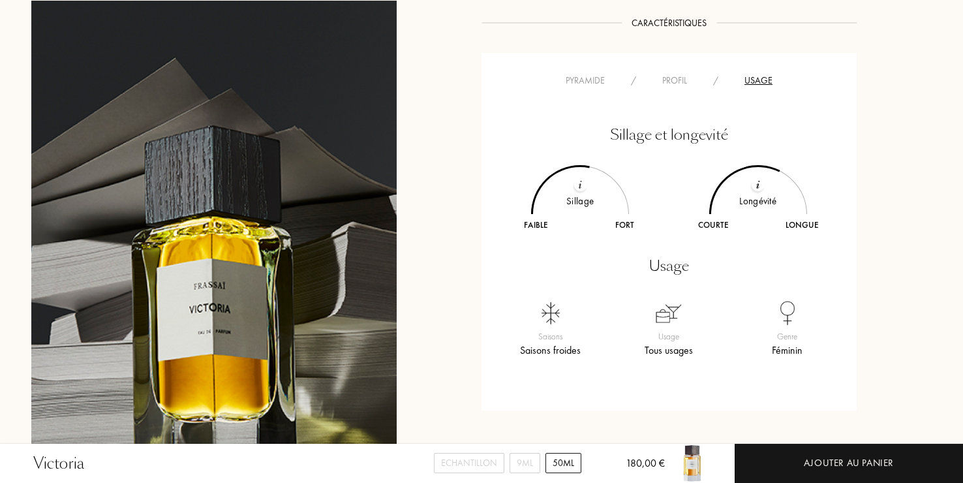
scroll to position [979, 0]
